Goal: Register for event/course

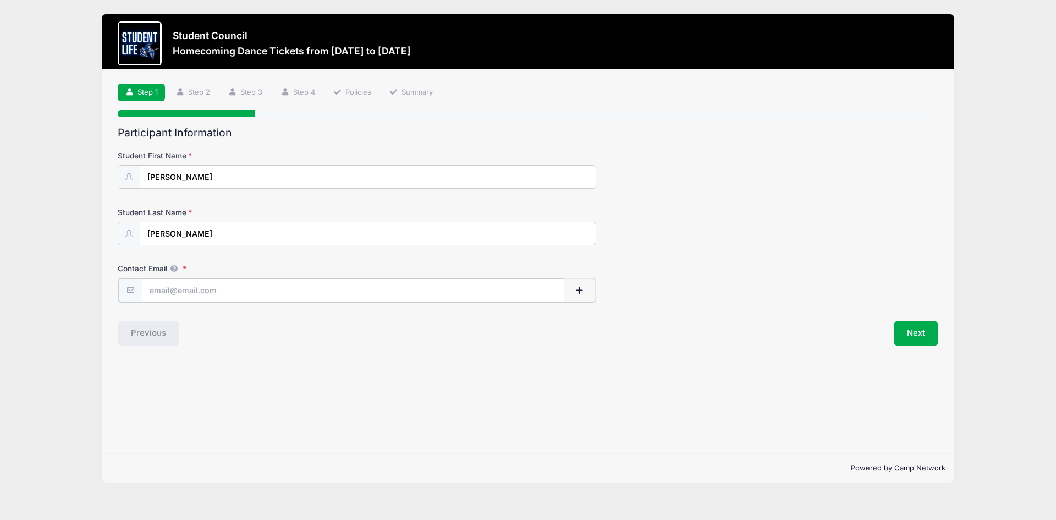
click at [282, 288] on input "Contact Email" at bounding box center [353, 290] width 422 height 24
type input "[PERSON_NAME][EMAIL_ADDRESS][PERSON_NAME][DOMAIN_NAME]"
click at [908, 332] on button "Next" at bounding box center [916, 332] width 45 height 25
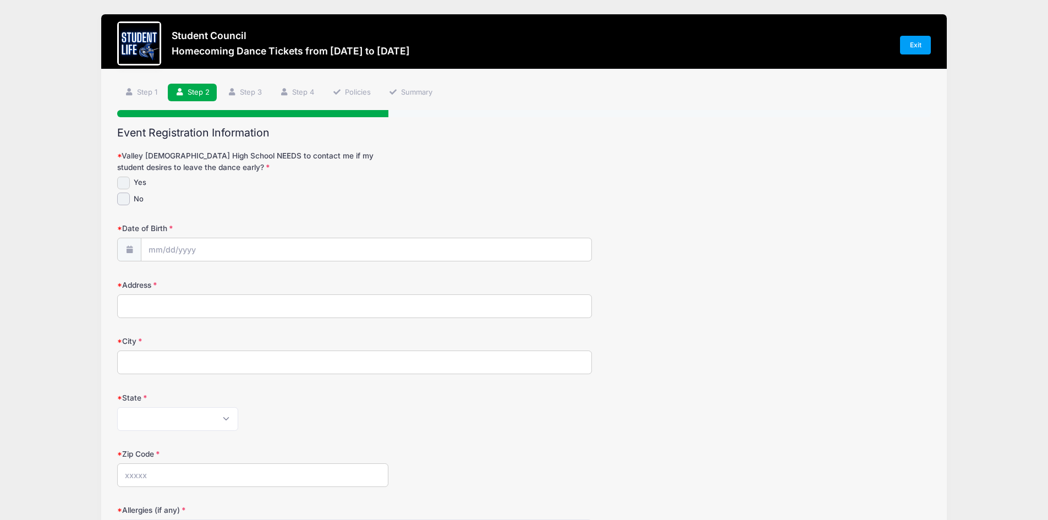
click at [124, 177] on input "Yes" at bounding box center [123, 183] width 13 height 13
checkbox input "true"
click at [184, 251] on input "Date of Birth" at bounding box center [366, 250] width 450 height 24
click at [149, 246] on input "Date of Birth" at bounding box center [366, 250] width 450 height 24
click at [128, 245] on span at bounding box center [129, 250] width 24 height 24
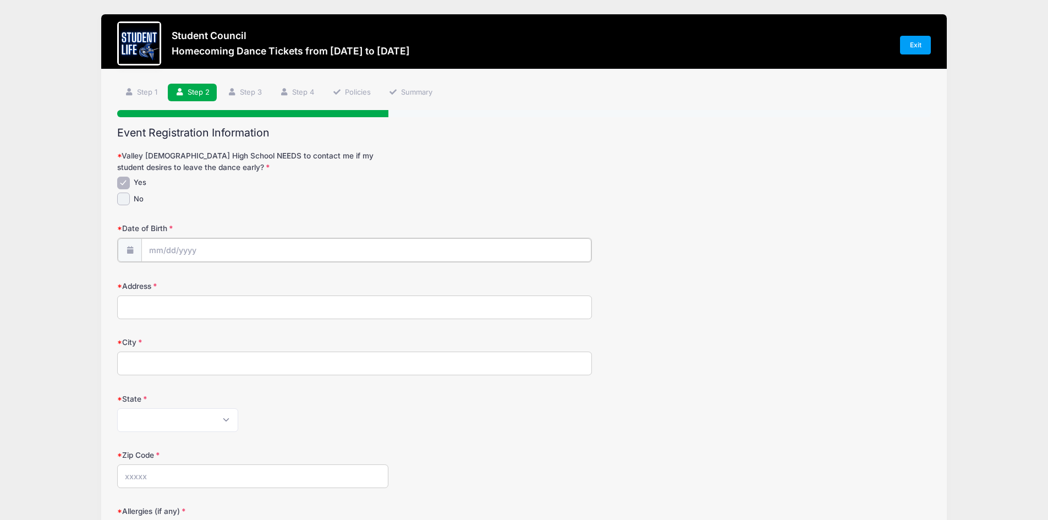
click at [164, 252] on input "Date of Birth" at bounding box center [366, 250] width 450 height 24
click at [201, 278] on select "January February March April May June July August September October November De…" at bounding box center [198, 279] width 49 height 14
select select "5"
click at [174, 272] on select "January February March April May June July August September October November De…" at bounding box center [198, 279] width 49 height 14
click at [257, 274] on span at bounding box center [259, 275] width 8 height 8
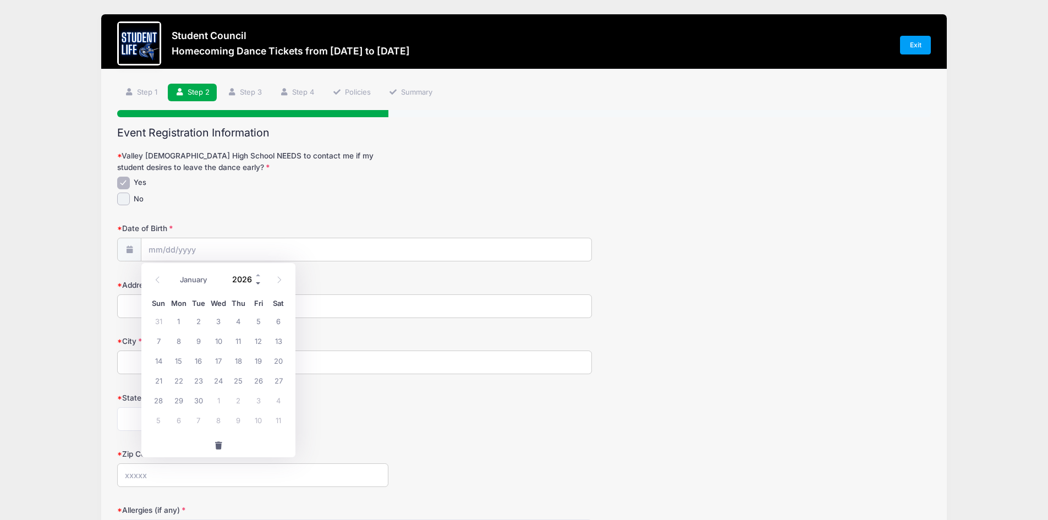
click at [257, 279] on span at bounding box center [259, 283] width 8 height 8
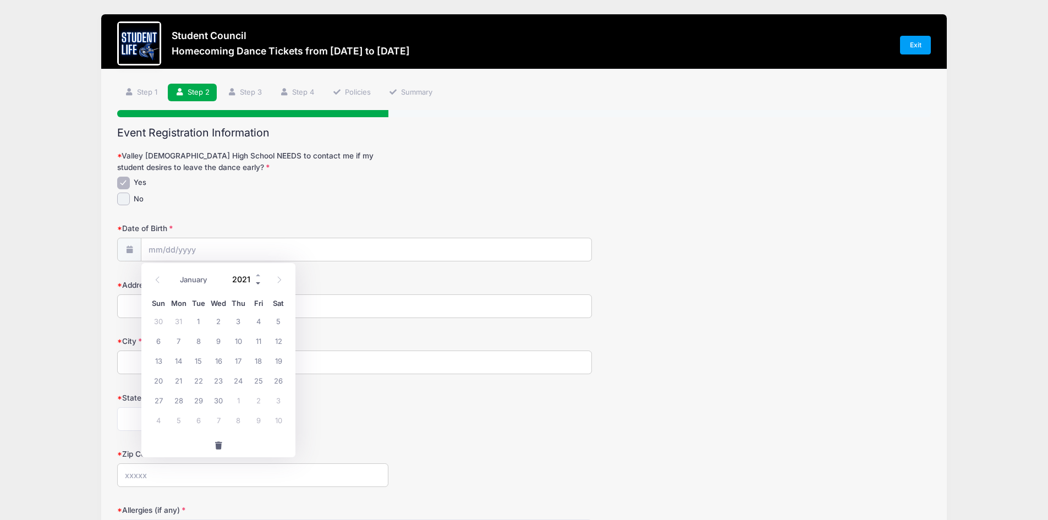
click at [257, 279] on span at bounding box center [259, 283] width 8 height 8
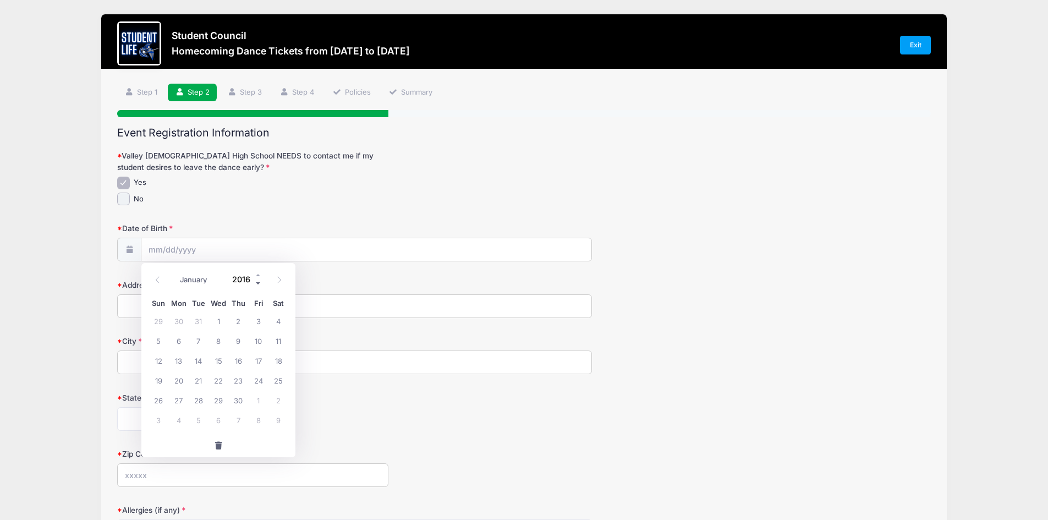
click at [257, 279] on span at bounding box center [259, 283] width 8 height 8
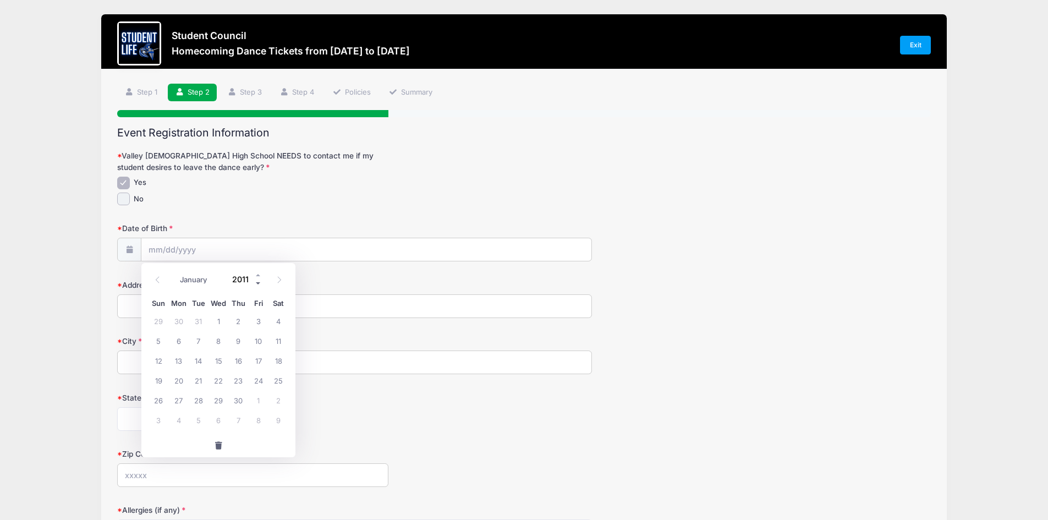
click at [257, 279] on span at bounding box center [259, 283] width 8 height 8
type input "2008"
click at [156, 338] on span "8" at bounding box center [159, 341] width 20 height 20
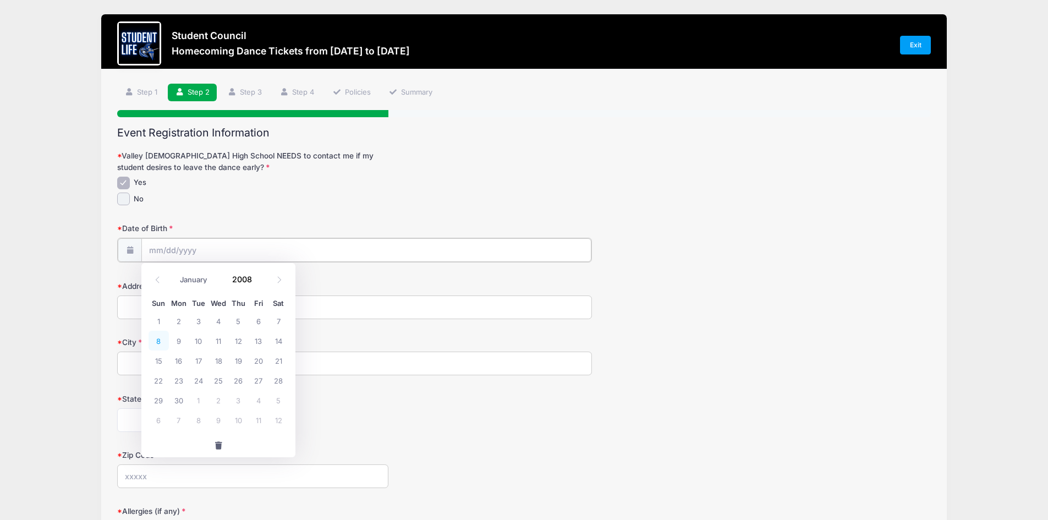
type input "06/08/2008"
click at [167, 306] on input "Address" at bounding box center [354, 306] width 475 height 24
type input "10422 S 4tth Street"
click at [202, 360] on input "City" at bounding box center [354, 362] width 475 height 24
type input "Phoenix"
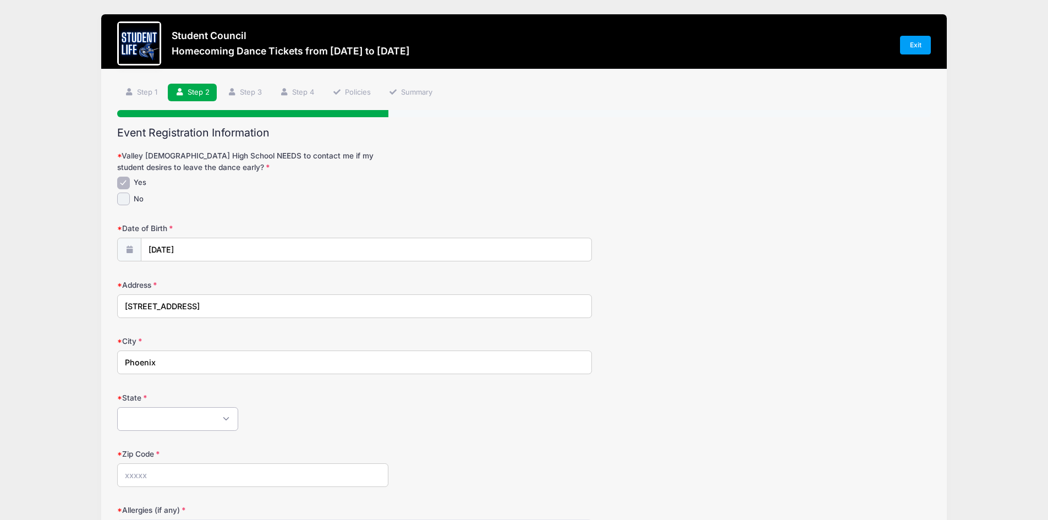
click at [189, 419] on select "Alabama Alaska American Samoa Arizona Arkansas Armed Forces Africa Armed Forces…" at bounding box center [177, 419] width 121 height 24
select select "AZ"
click at [117, 407] on select "Alabama Alaska American Samoa Arizona Arkansas Armed Forces Africa Armed Forces…" at bounding box center [177, 419] width 121 height 24
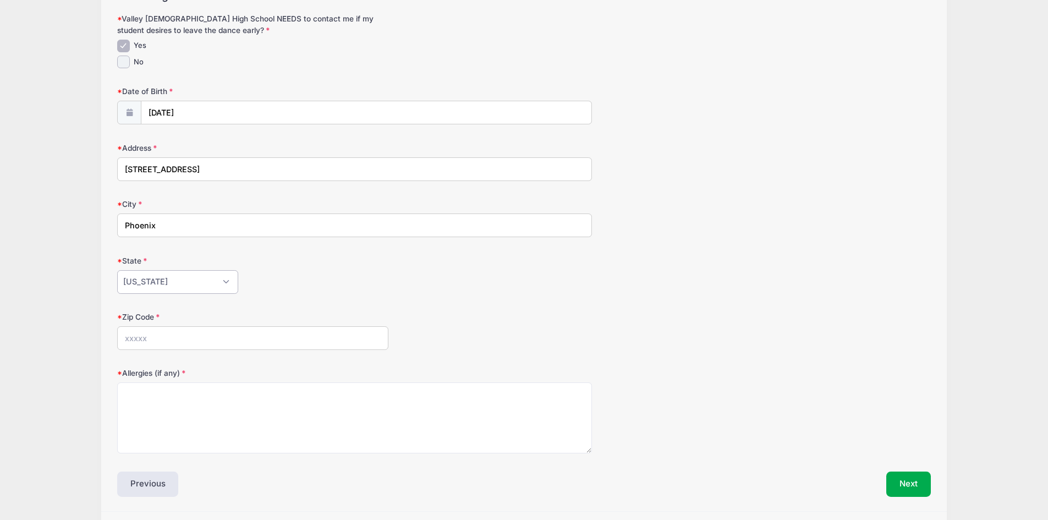
scroll to position [172, 0]
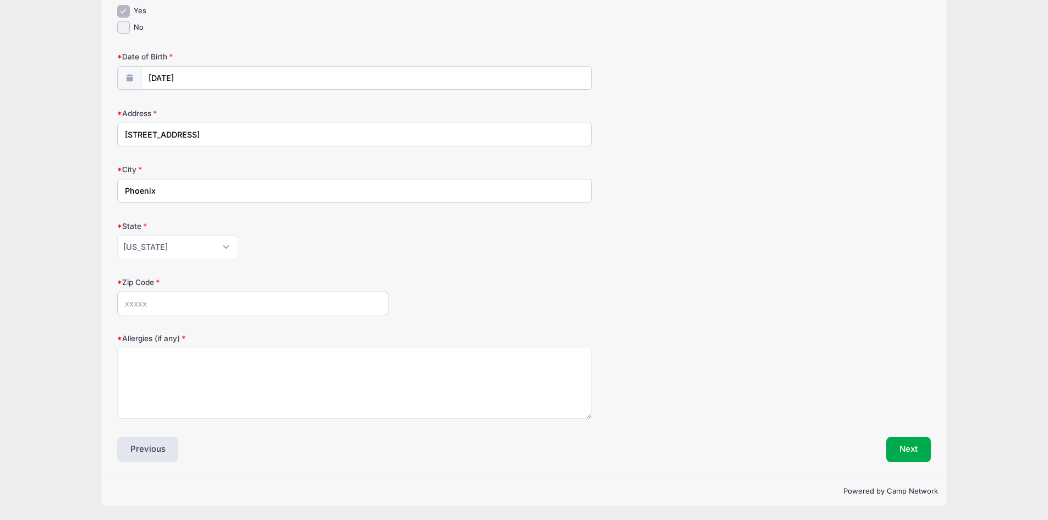
click at [200, 303] on input "Zip Code" at bounding box center [252, 304] width 271 height 24
type input "85044"
click at [190, 366] on textarea "Allergies (if any)" at bounding box center [354, 383] width 475 height 71
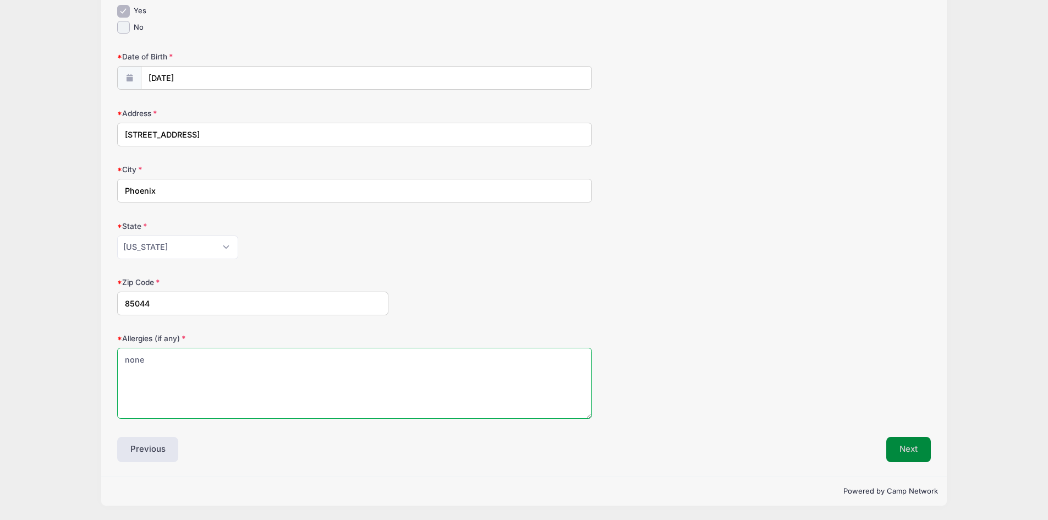
type textarea "none"
click at [904, 444] on button "Next" at bounding box center [908, 449] width 45 height 25
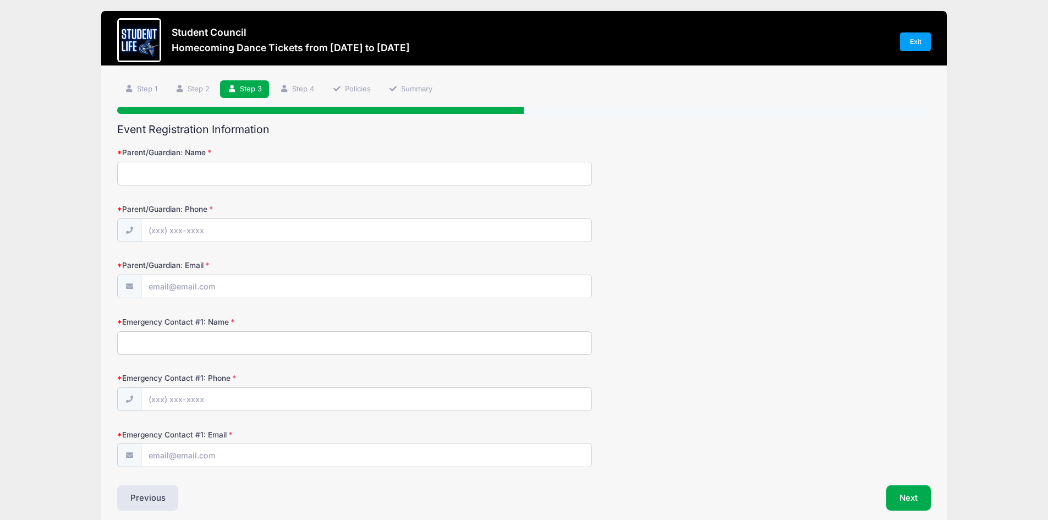
scroll to position [0, 0]
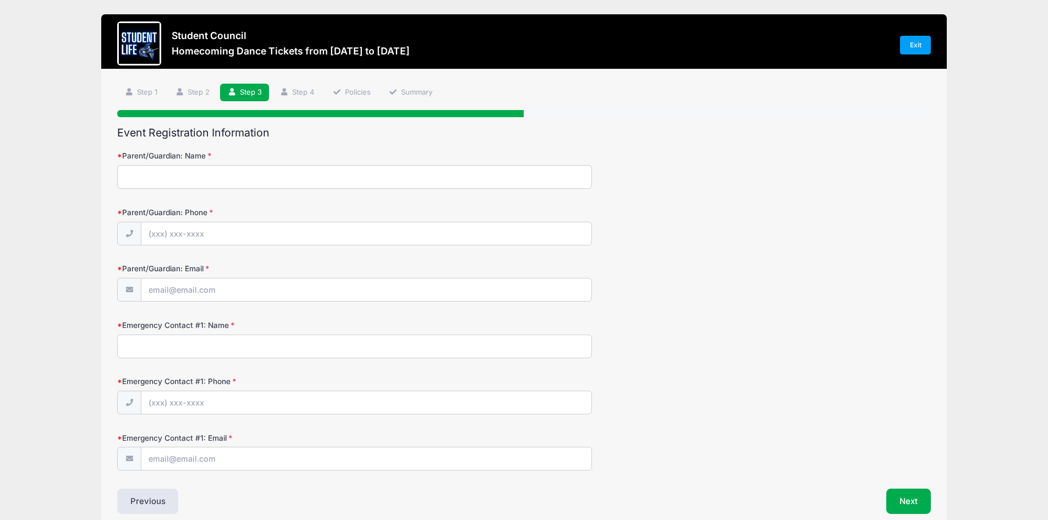
click at [236, 178] on input "Parent/Guardian: Name" at bounding box center [354, 177] width 475 height 24
type input "Anne Diffey"
click at [201, 242] on input "Parent/Guardian: Phone" at bounding box center [366, 234] width 450 height 24
type input "(502) 415-6289"
click at [207, 290] on input "Parent/Guardian: Email" at bounding box center [366, 290] width 450 height 24
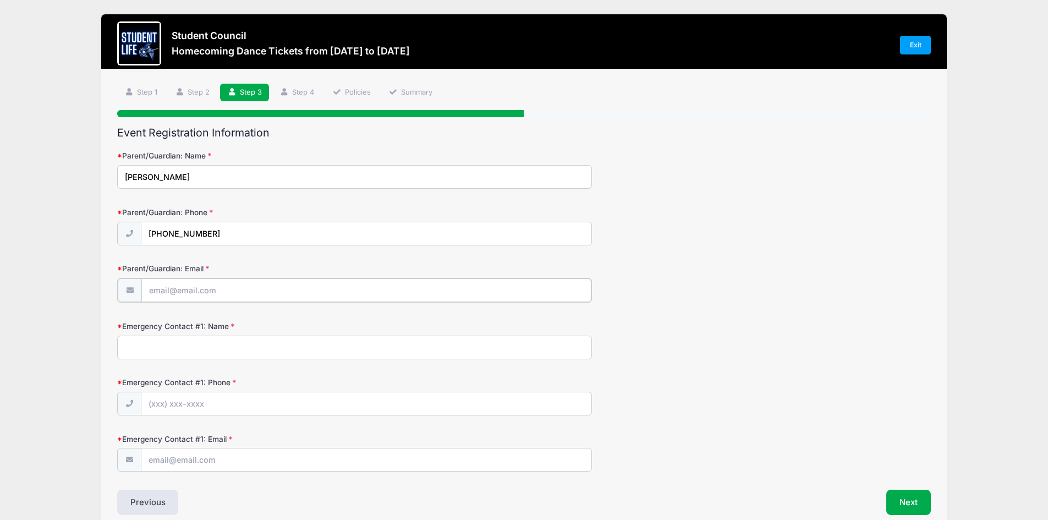
type input "annediffey@gmail.com"
click at [221, 345] on input "Emergency Contact #1: Name" at bounding box center [354, 346] width 475 height 24
type input "Anne Diffey"
click at [207, 404] on input "Emergency Contact #1: Phone" at bounding box center [366, 403] width 450 height 24
type input "(502) 415-6289"
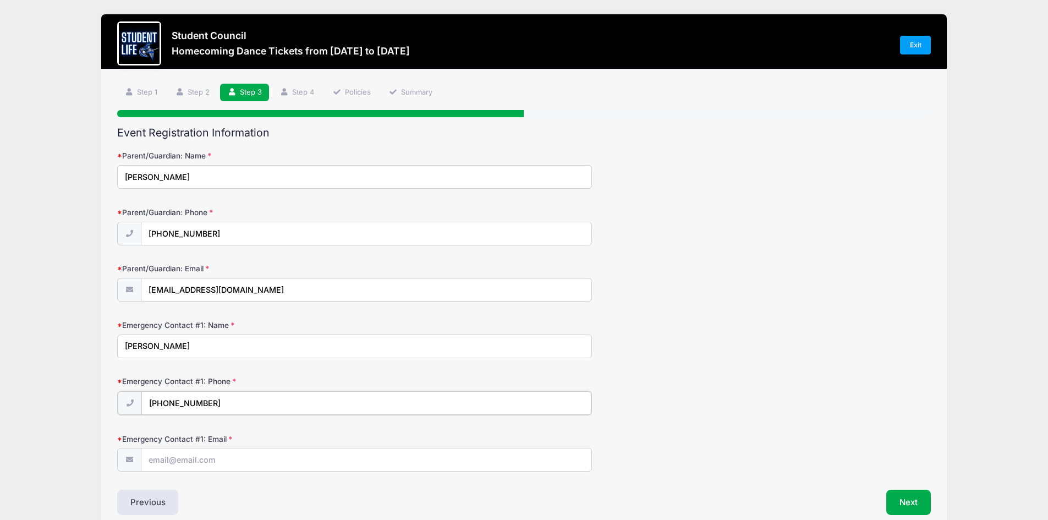
scroll to position [53, 0]
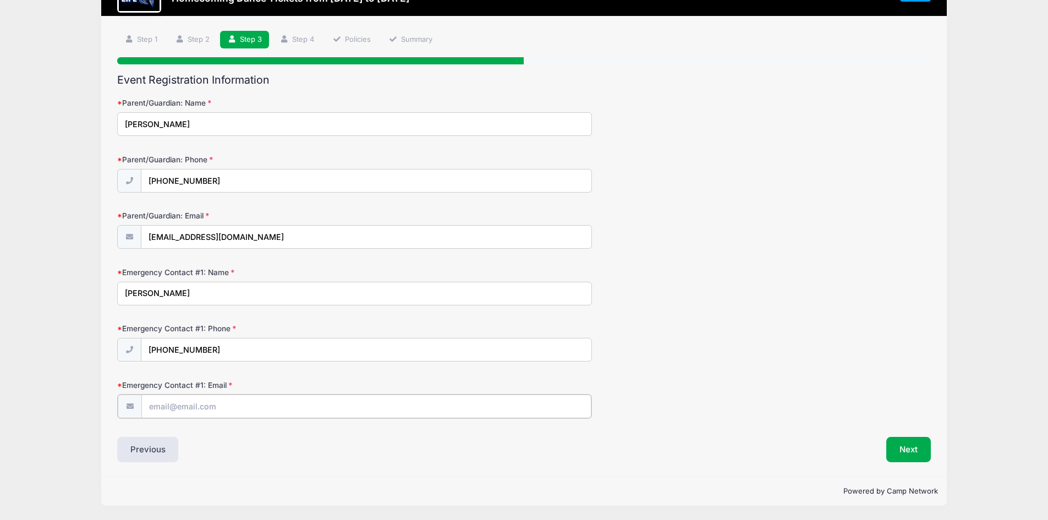
click at [217, 416] on input "Emergency Contact #1: Email" at bounding box center [366, 406] width 450 height 24
type input "annediffey@gmail.com"
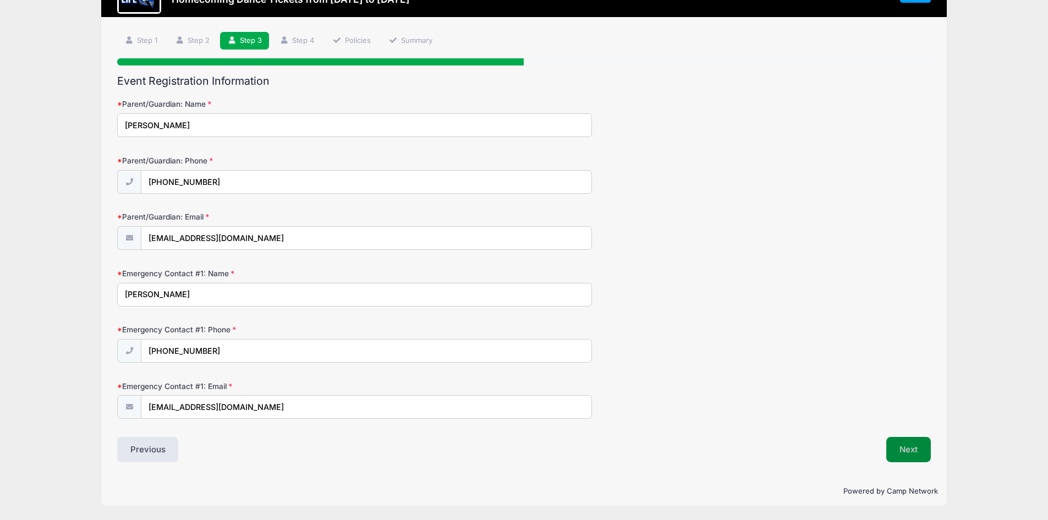
scroll to position [52, 0]
click at [909, 450] on button "Next" at bounding box center [908, 449] width 45 height 25
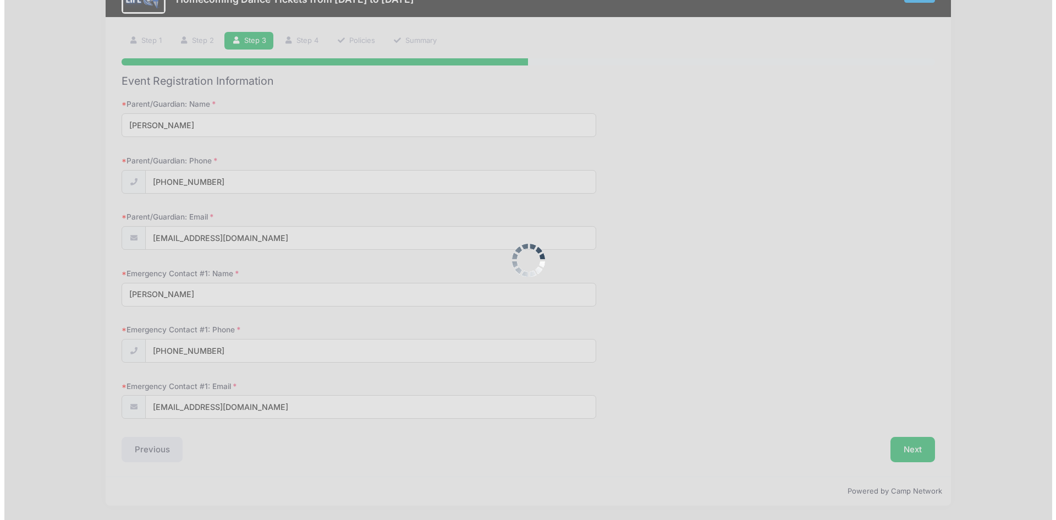
scroll to position [0, 0]
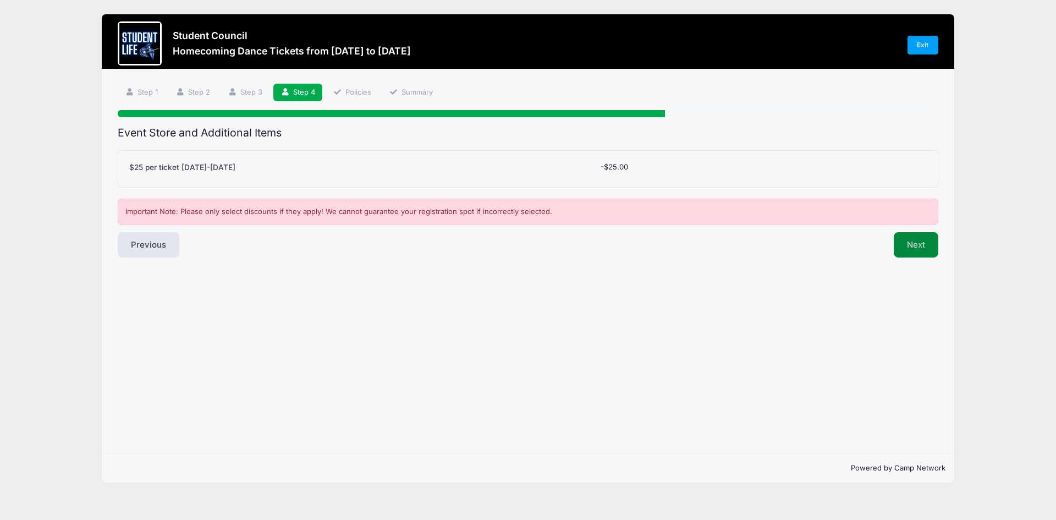
click at [909, 249] on button "Next" at bounding box center [916, 244] width 45 height 25
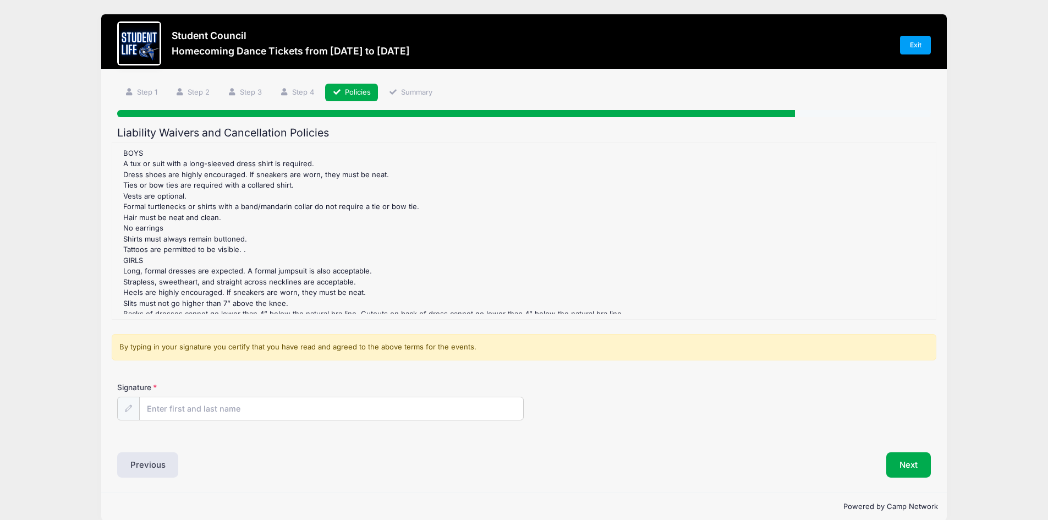
scroll to position [605, 0]
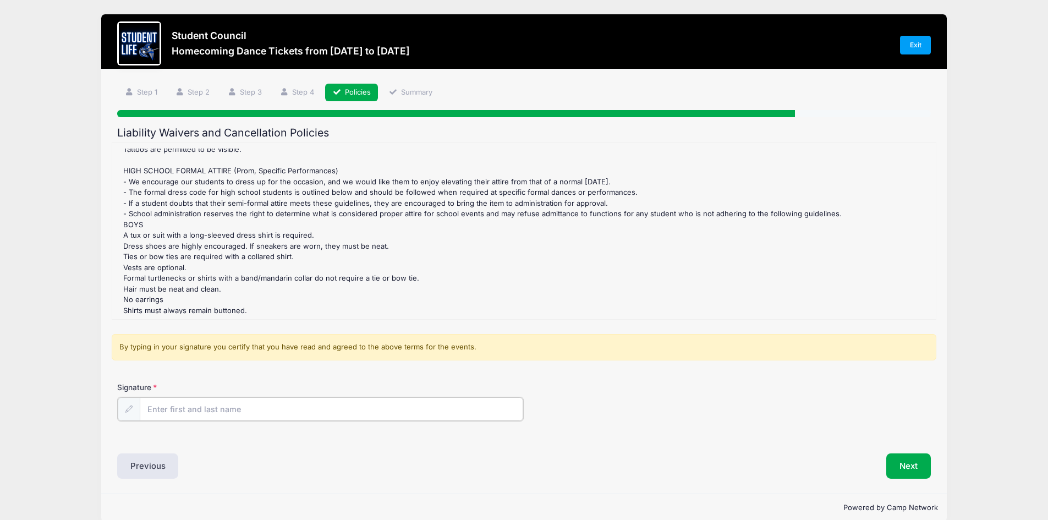
click at [224, 412] on input "Signature" at bounding box center [332, 409] width 384 height 24
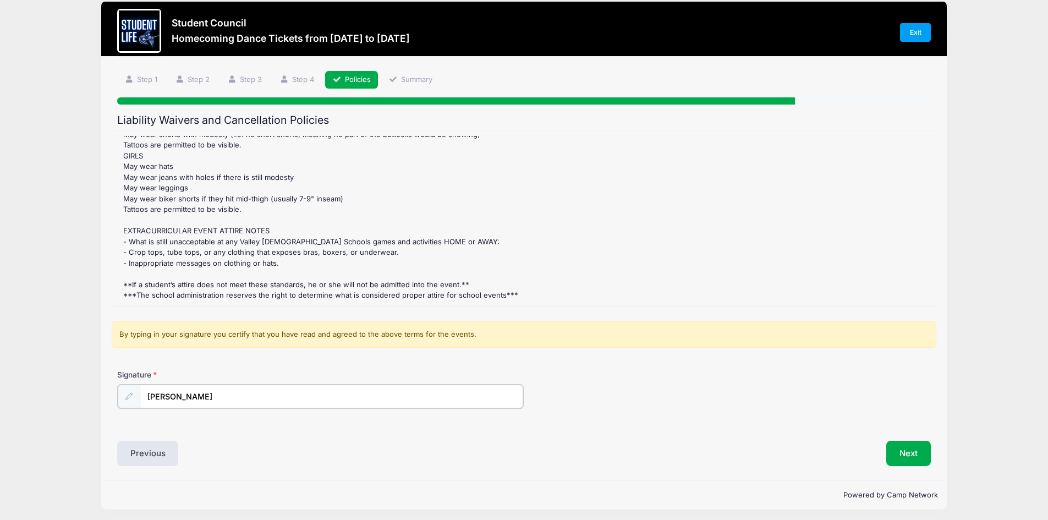
scroll to position [17, 0]
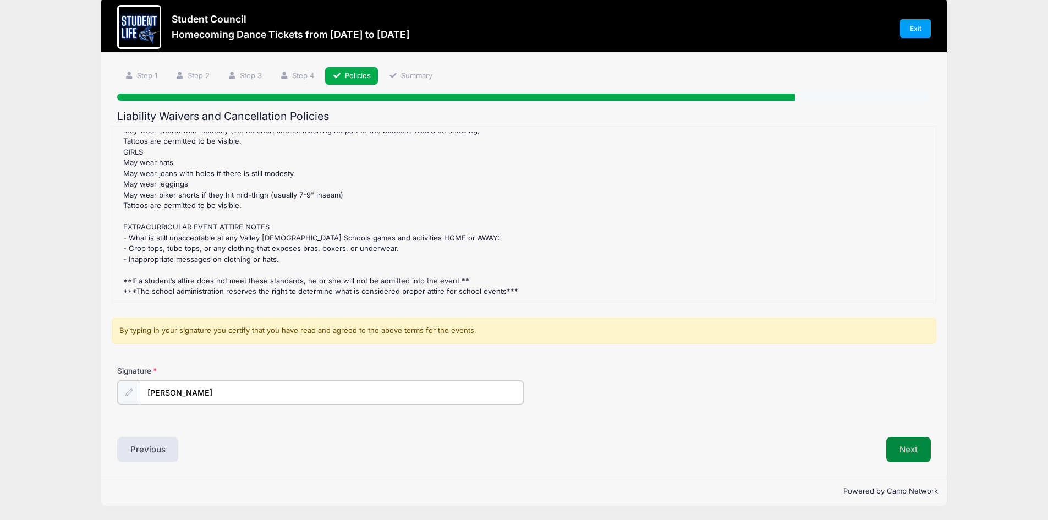
type input "Calvin Diffey"
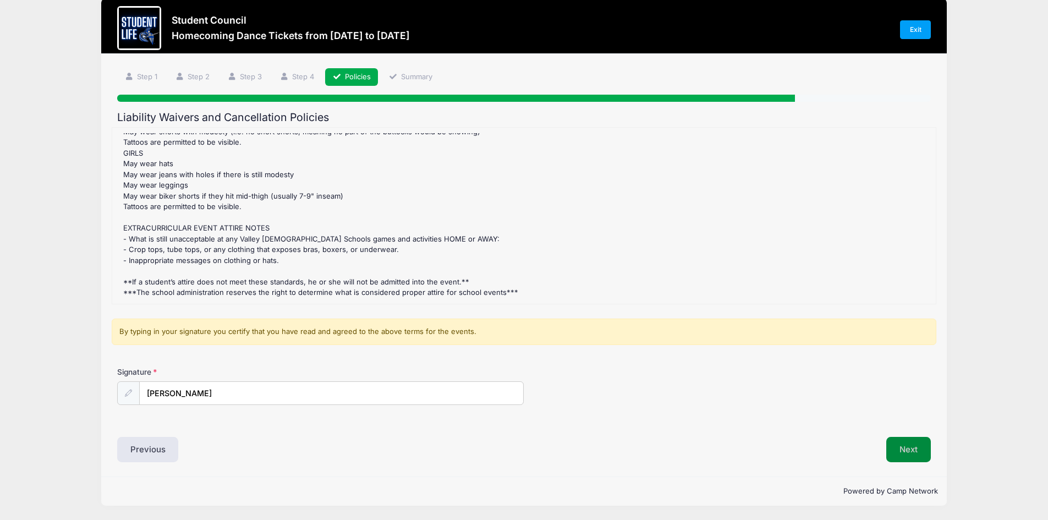
click at [901, 449] on button "Next" at bounding box center [908, 449] width 45 height 25
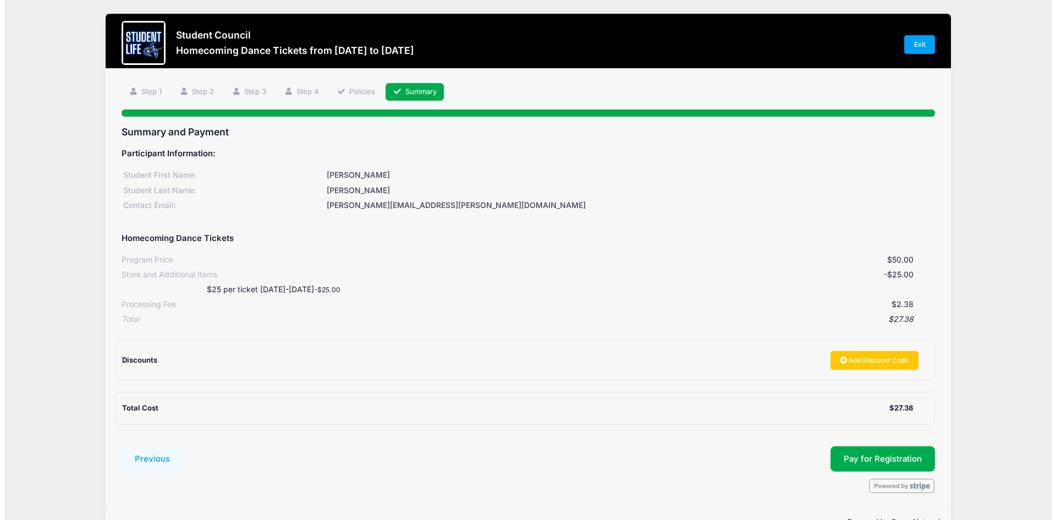
scroll to position [0, 0]
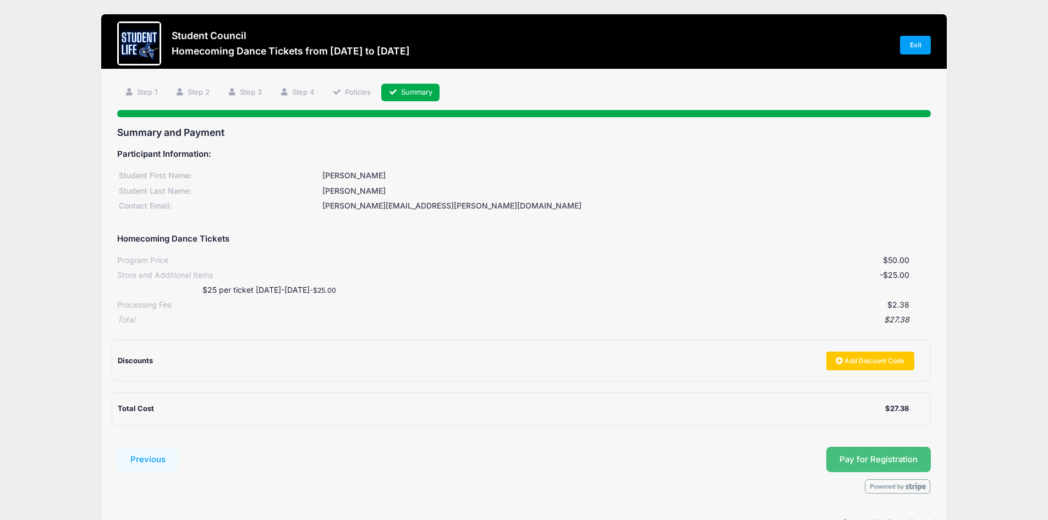
click at [872, 458] on button "Pay for Registration" at bounding box center [878, 459] width 105 height 25
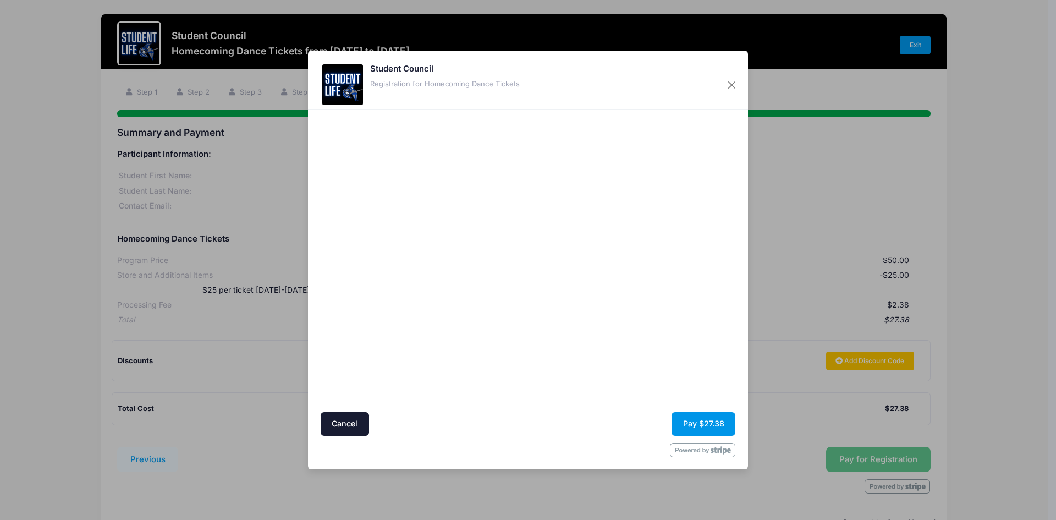
click at [709, 421] on button "Pay $27.38" at bounding box center [704, 424] width 64 height 24
